Goal: Information Seeking & Learning: Learn about a topic

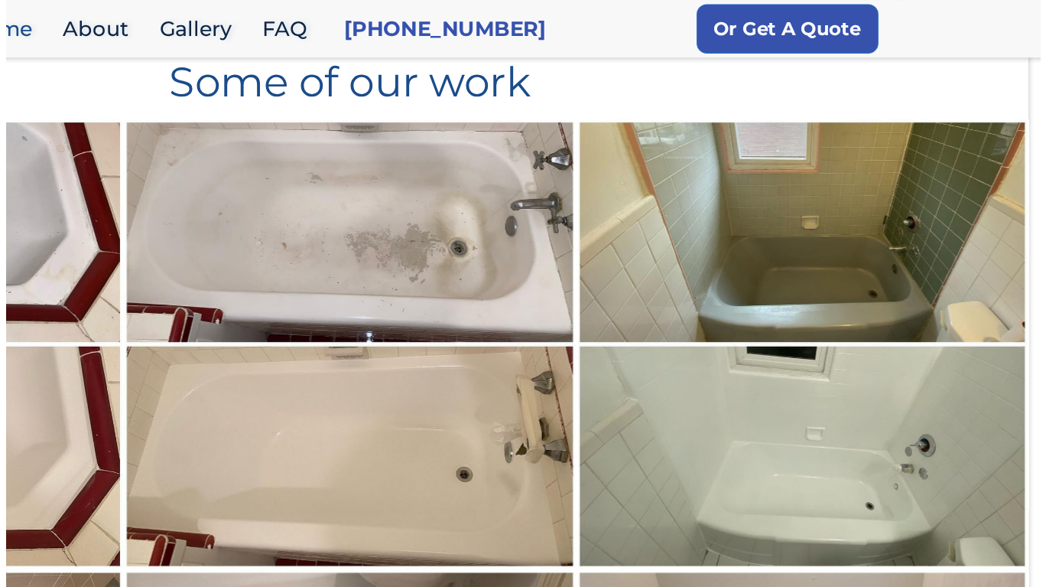
scroll to position [1695, 0]
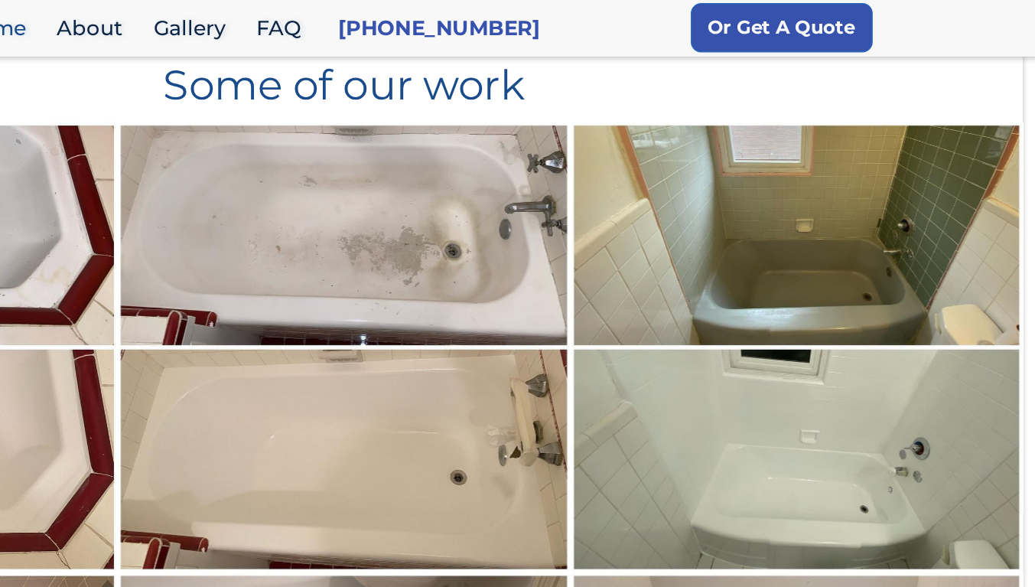
click at [381, 270] on img at bounding box center [517, 259] width 338 height 337
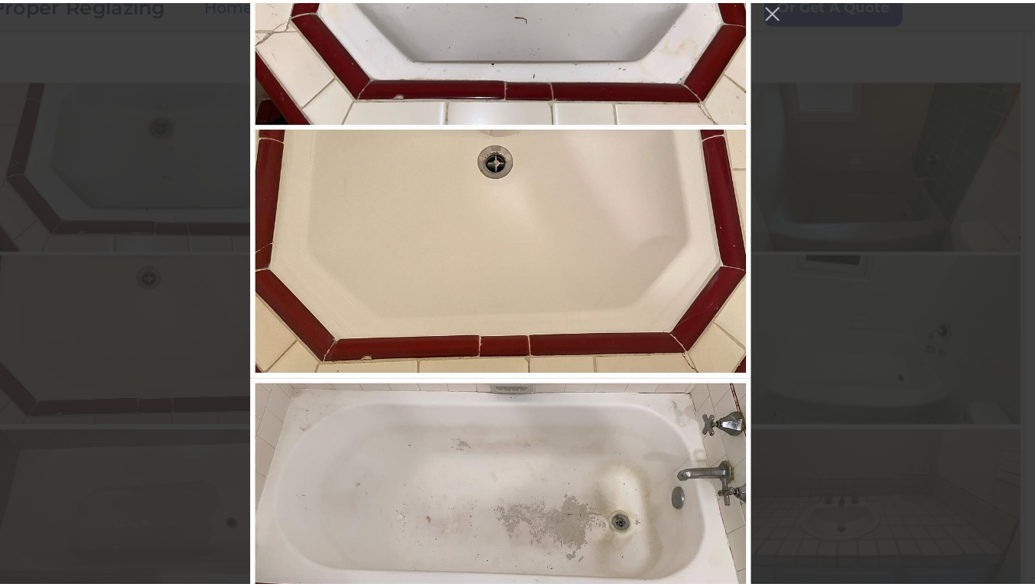
scroll to position [101, 0]
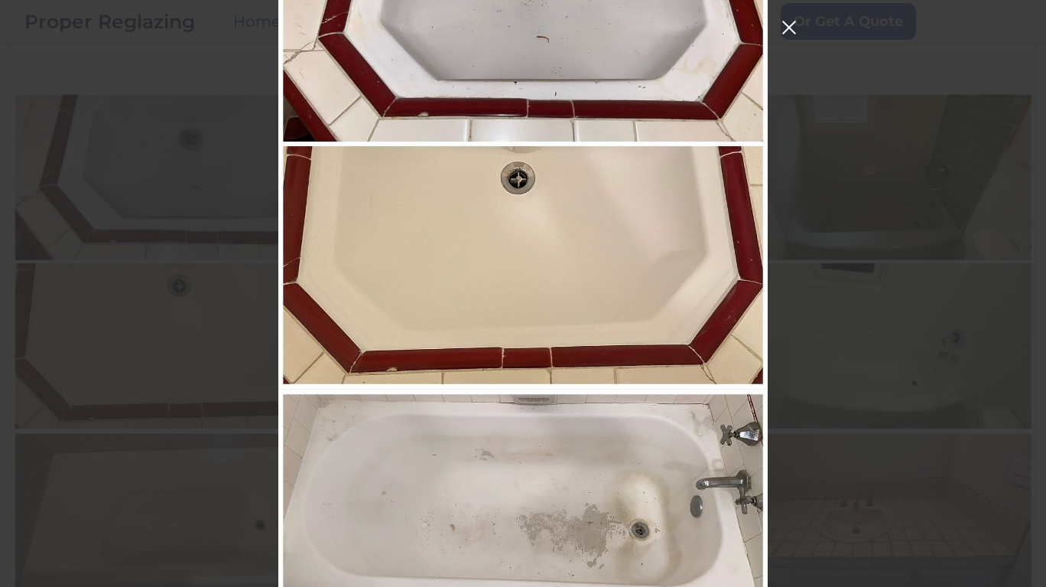
click at [795, 38] on button "Close Instagram Feed Popup" at bounding box center [789, 27] width 24 height 24
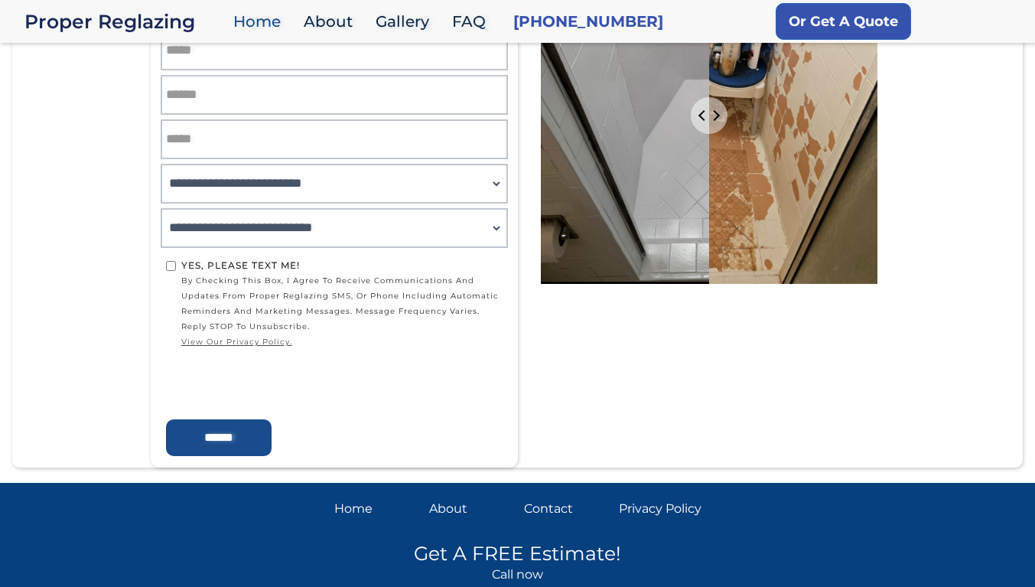
scroll to position [2631, 0]
